Goal: Transaction & Acquisition: Obtain resource

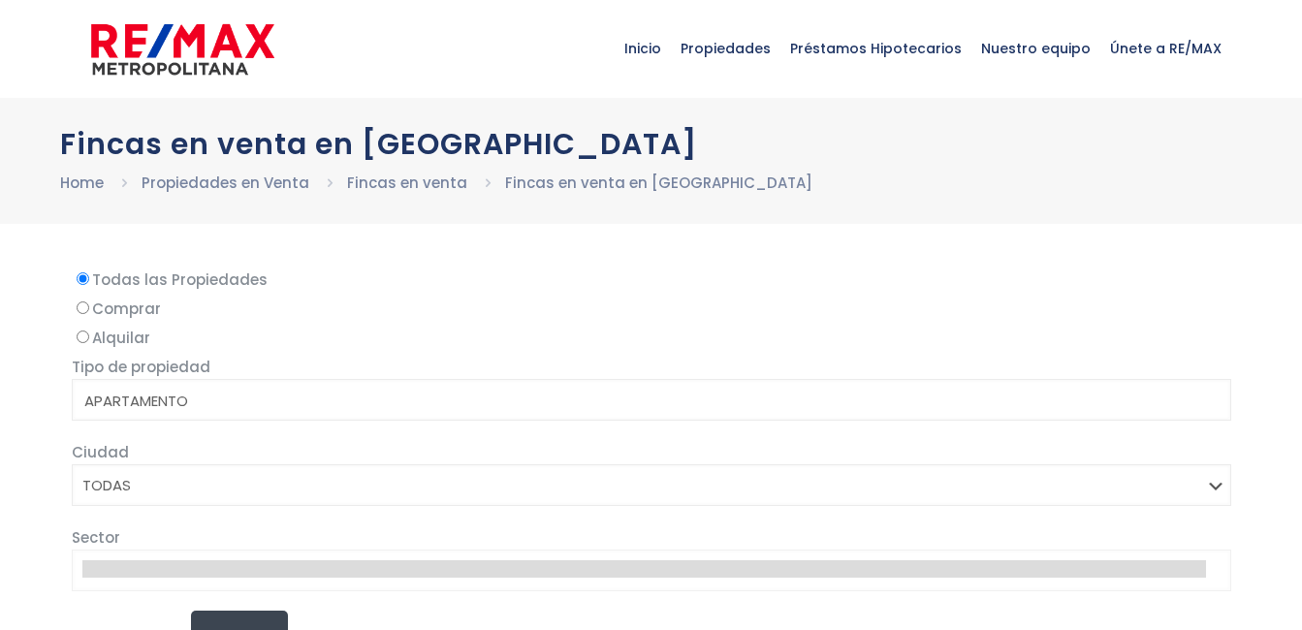
select select
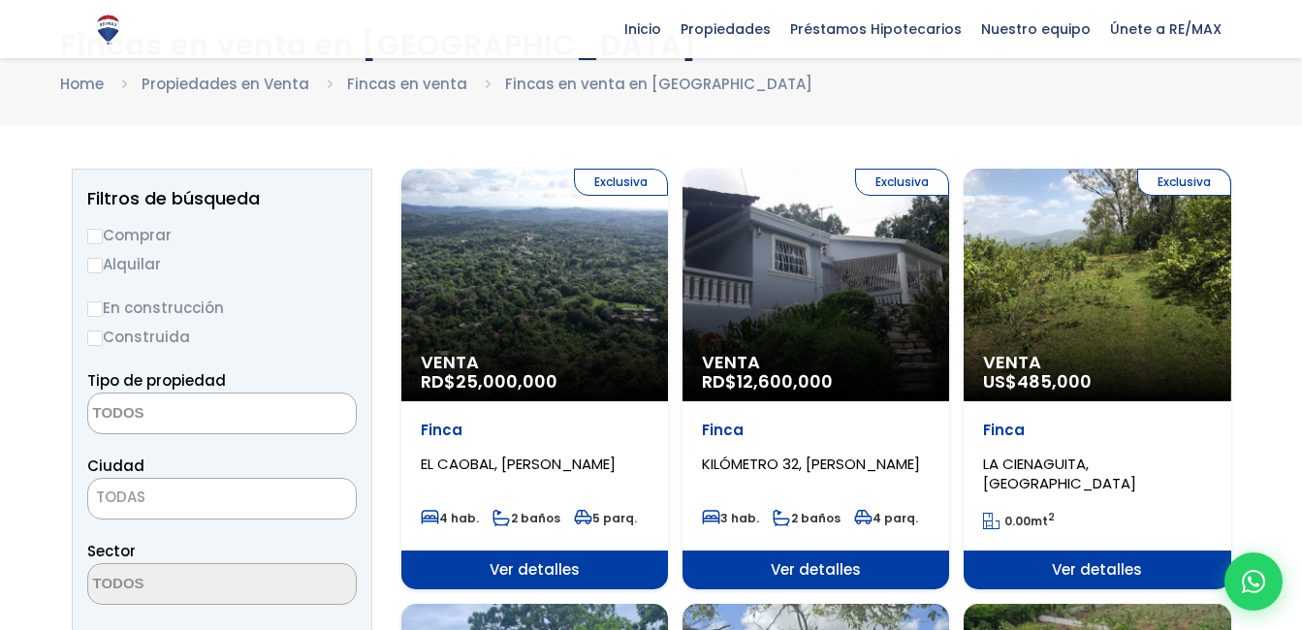
scroll to position [96, 0]
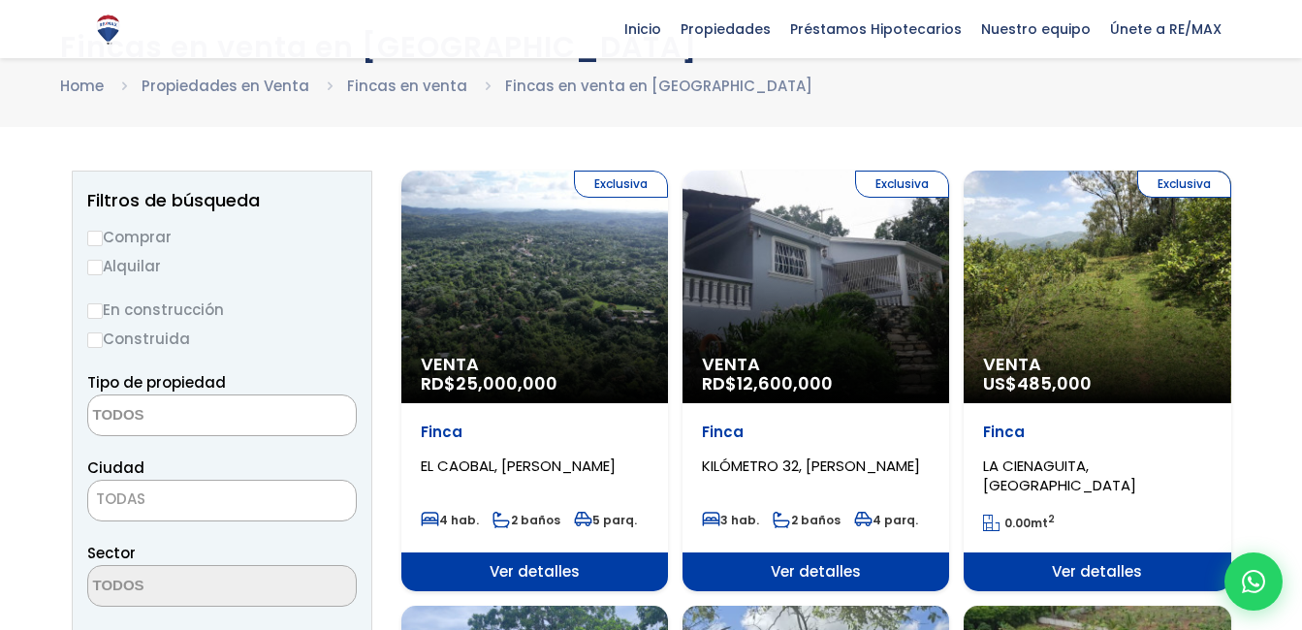
click at [96, 240] on input "Comprar" at bounding box center [95, 239] width 16 height 16
radio input "true"
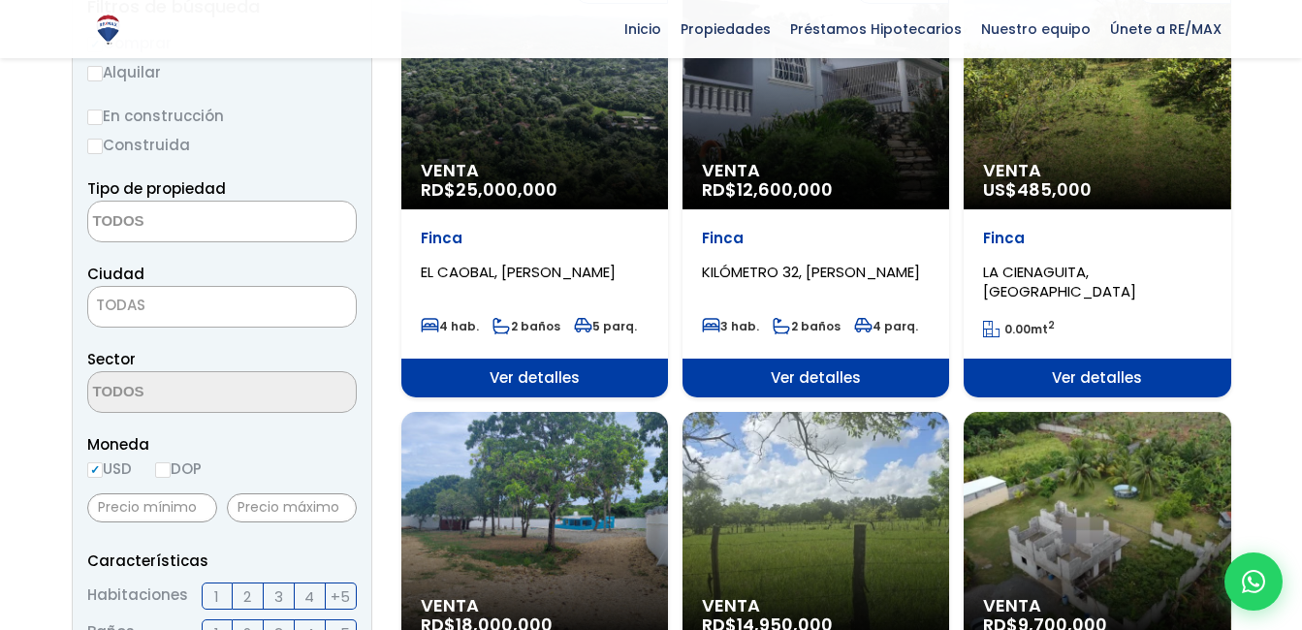
scroll to position [0, 0]
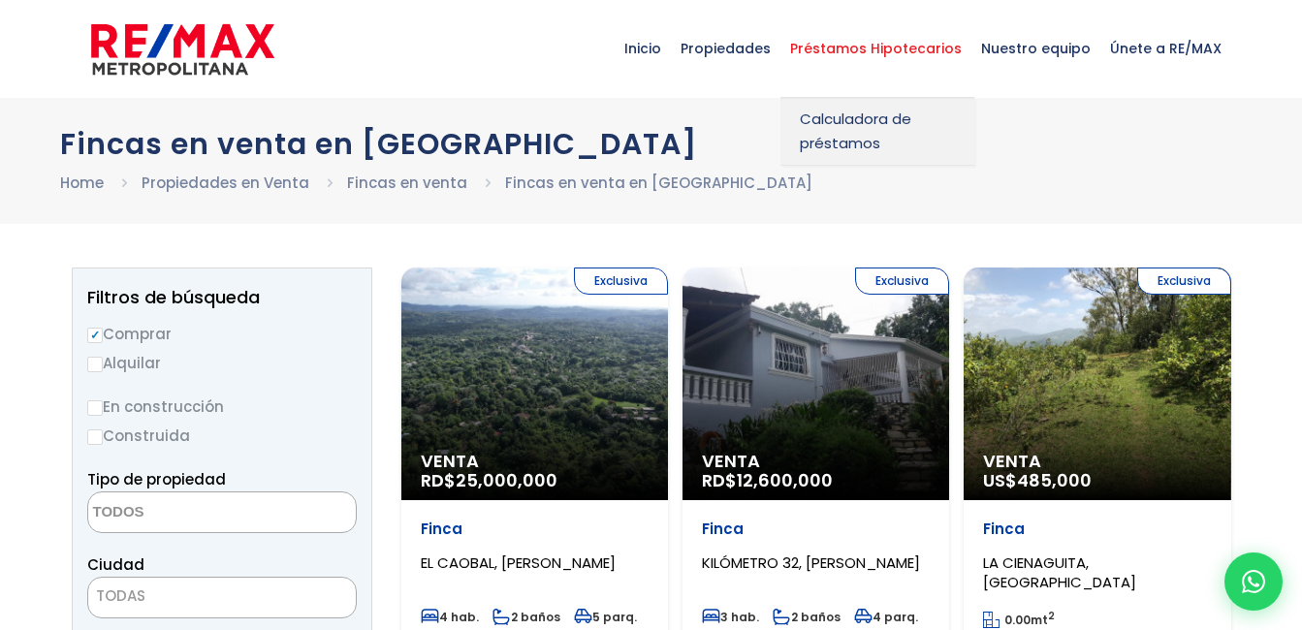
click at [914, 45] on span "Préstamos Hipotecarios" at bounding box center [875, 48] width 191 height 58
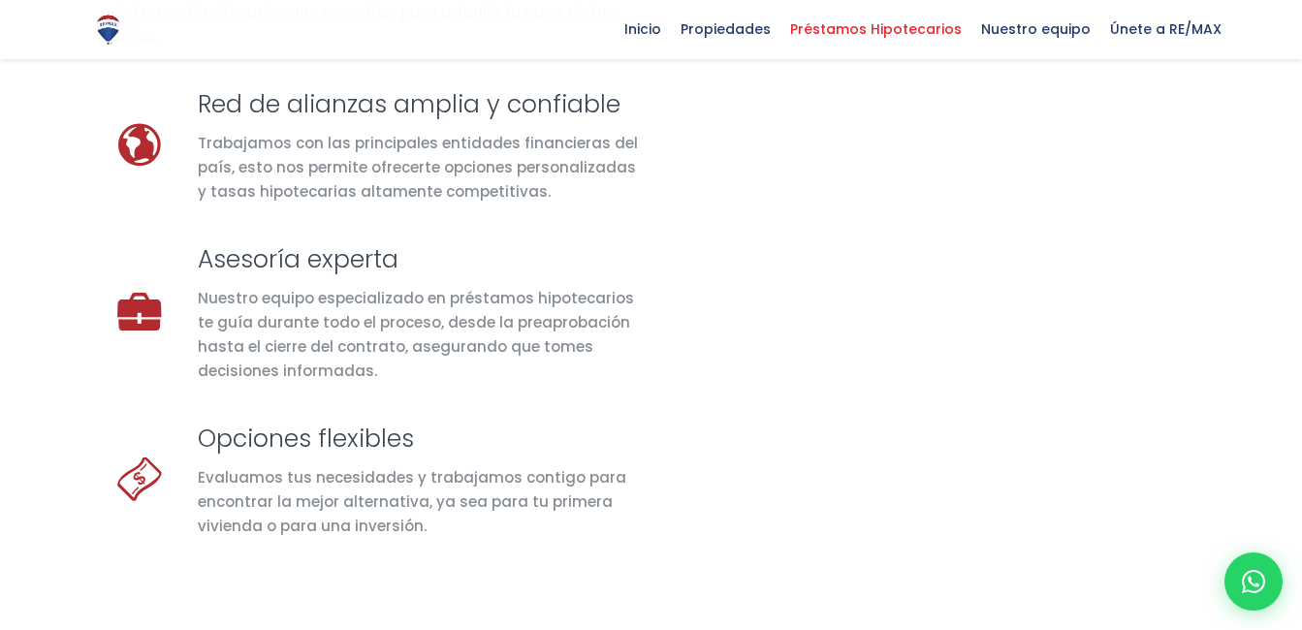
select select "DO"
